Goal: Check status: Check status

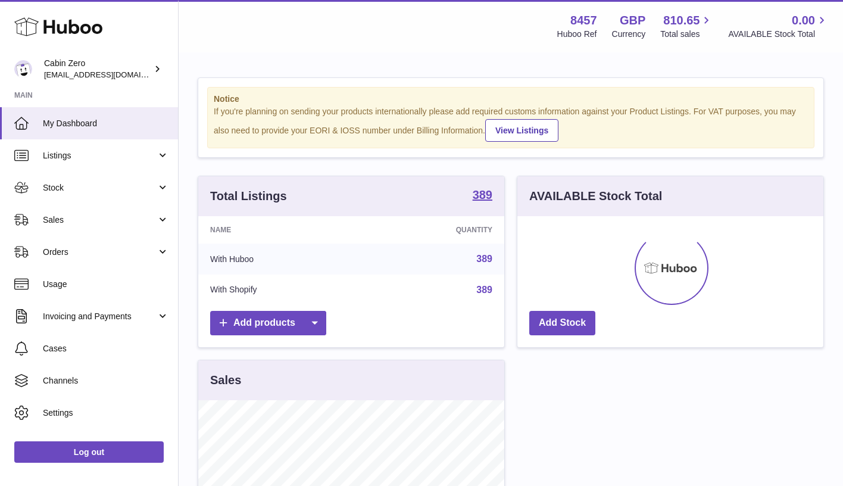
scroll to position [186, 306]
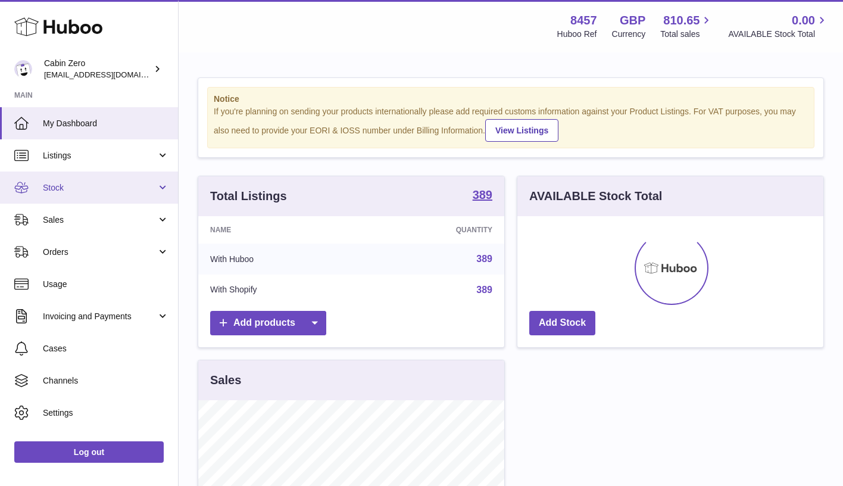
click at [153, 186] on span "Stock" at bounding box center [100, 187] width 114 height 11
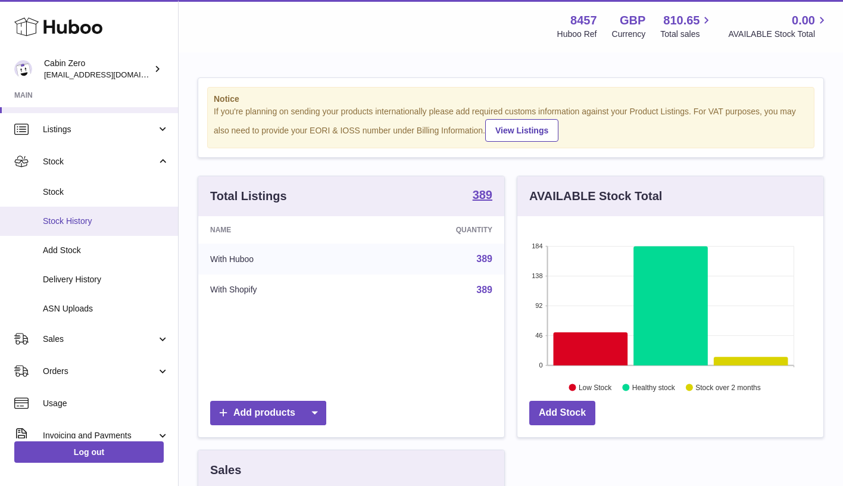
scroll to position [29, 0]
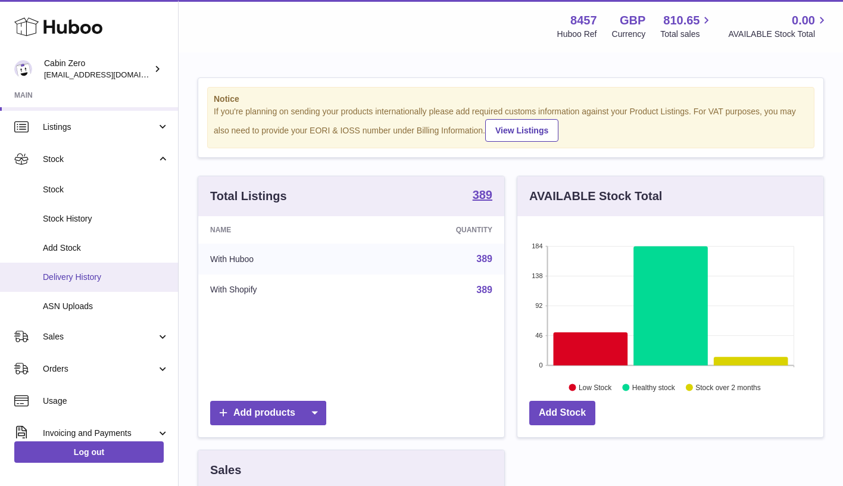
click at [121, 280] on link "Delivery History" at bounding box center [89, 276] width 178 height 29
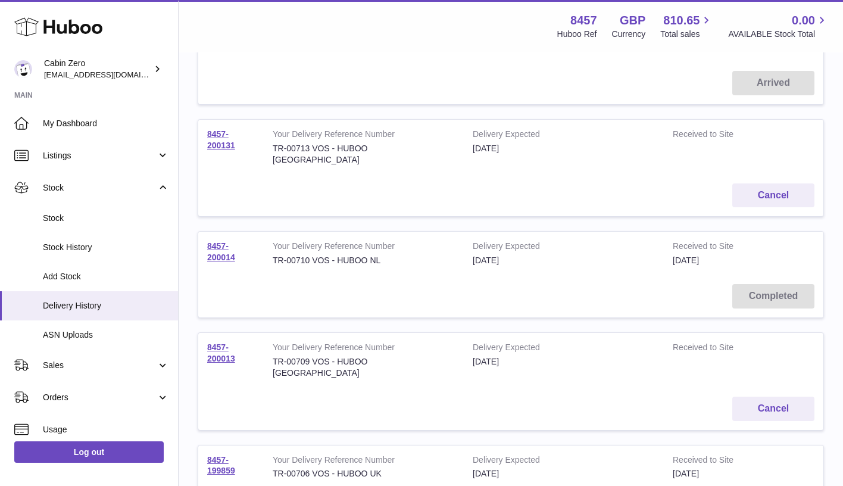
scroll to position [205, 0]
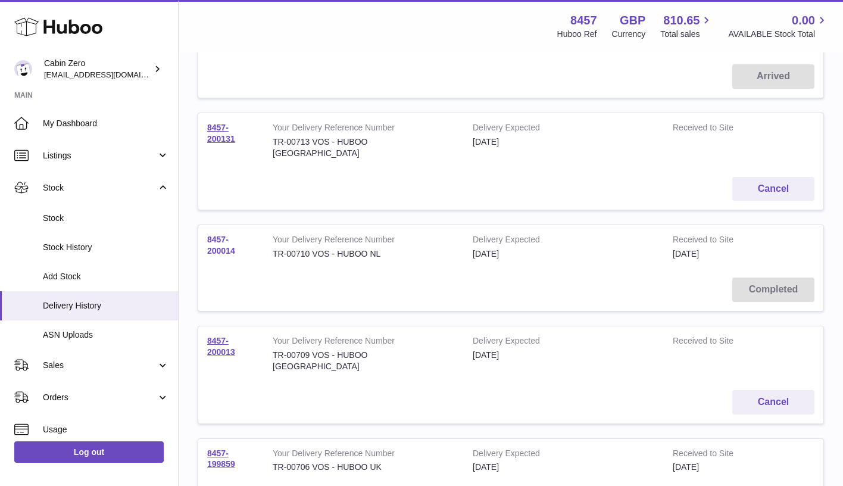
click at [223, 236] on link "8457-200014" at bounding box center [221, 244] width 28 height 21
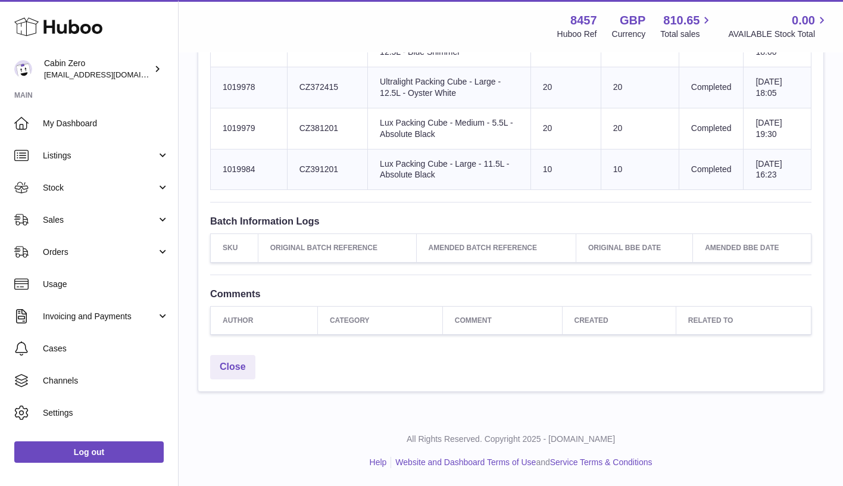
scroll to position [1596, 0]
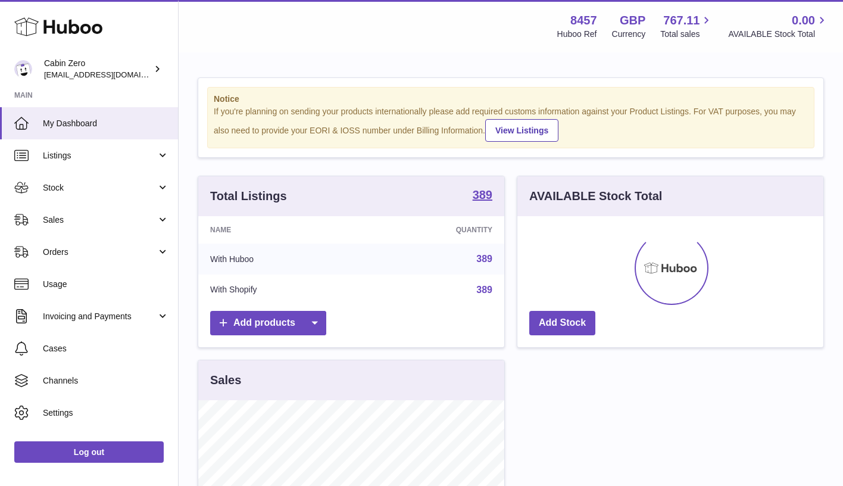
scroll to position [186, 306]
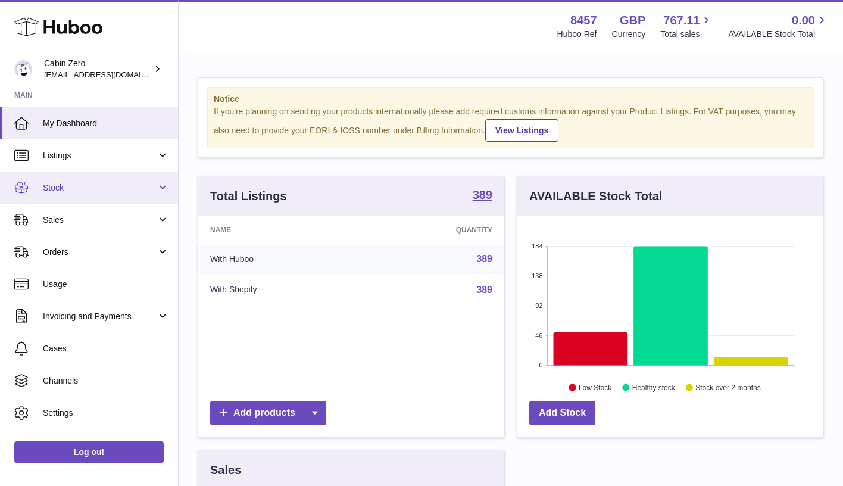
click at [160, 180] on link "Stock" at bounding box center [89, 187] width 178 height 32
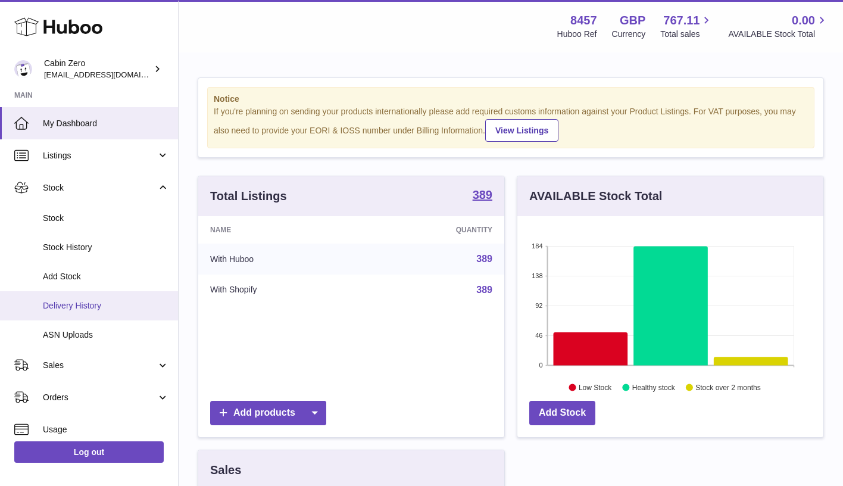
click at [109, 300] on span "Delivery History" at bounding box center [106, 305] width 126 height 11
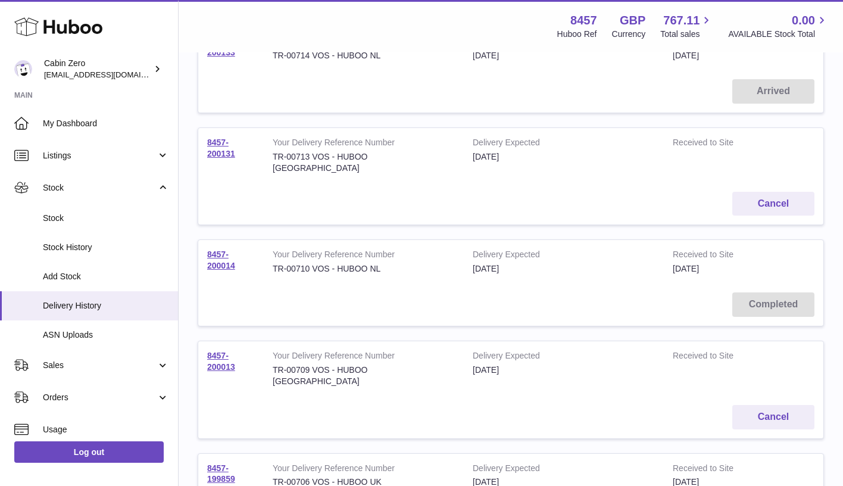
scroll to position [196, 0]
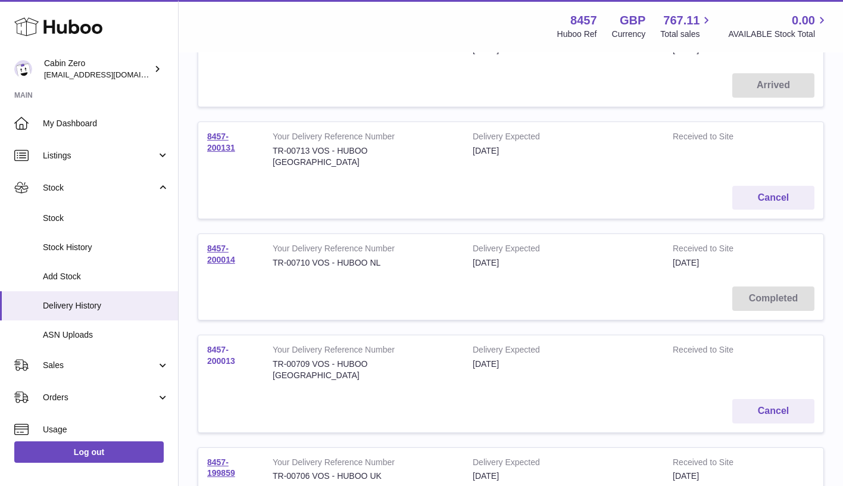
click at [219, 346] on link "8457-200013" at bounding box center [221, 355] width 28 height 21
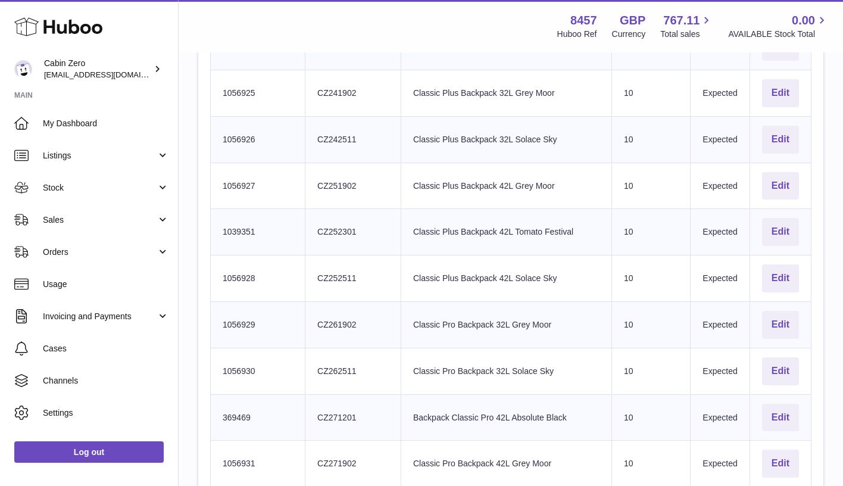
scroll to position [1125, 0]
